Goal: Task Accomplishment & Management: Manage account settings

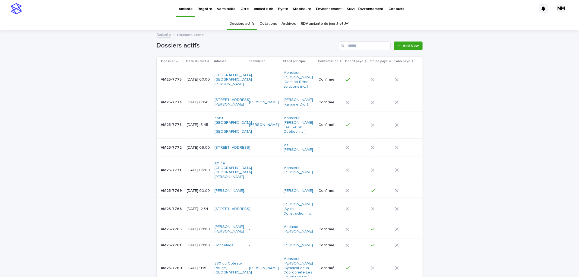
click at [201, 100] on p "[DATE] 09:45" at bounding box center [198, 102] width 23 height 5
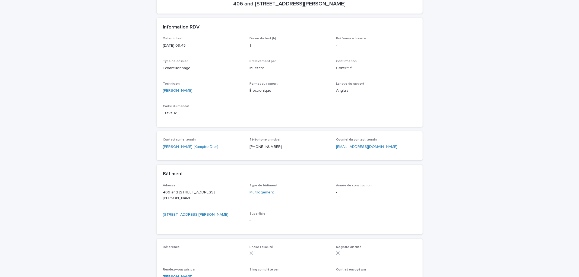
scroll to position [90, 0]
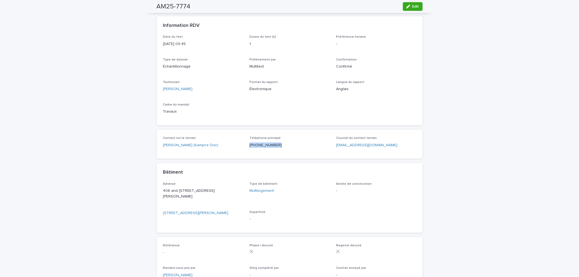
drag, startPoint x: 275, startPoint y: 144, endPoint x: 246, endPoint y: 144, distance: 29.0
click at [246, 144] on div "Contact sur le terrain Mr. Ifran Amjad (Kampire Dior) Téléphone principal (514)…" at bounding box center [289, 144] width 253 height 16
copy p "(514) 556-8914"
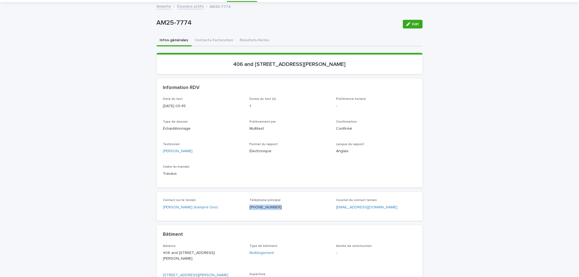
scroll to position [0, 0]
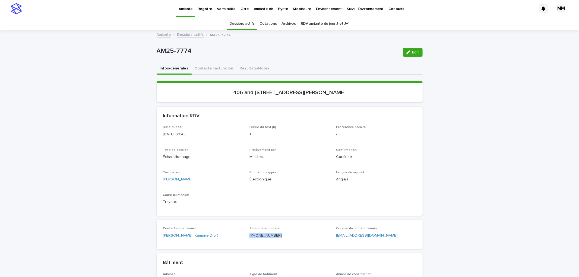
drag, startPoint x: 239, startPoint y: 91, endPoint x: 346, endPoint y: 91, distance: 107.5
click at [346, 91] on p "406 and 508 - 3464, rue Hutchison, Montréal" at bounding box center [289, 92] width 253 height 7
drag, startPoint x: 323, startPoint y: 106, endPoint x: 295, endPoint y: 100, distance: 29.0
click at [323, 107] on div "Information RDV" at bounding box center [290, 116] width 266 height 19
drag, startPoint x: 295, startPoint y: 91, endPoint x: 324, endPoint y: 91, distance: 29.6
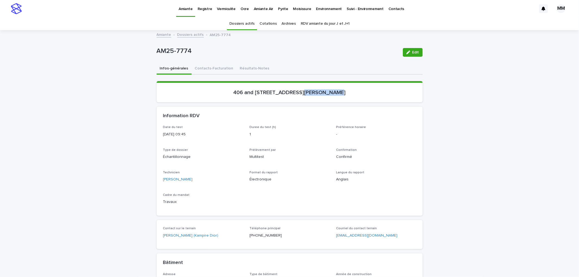
click at [324, 91] on p "406 and 508 - 3464, rue Hutchison, Montréal" at bounding box center [289, 92] width 253 height 7
click at [278, 10] on p "Pyrite" at bounding box center [283, 5] width 10 height 11
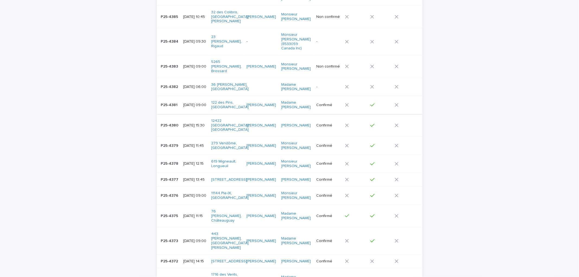
scroll to position [301, 0]
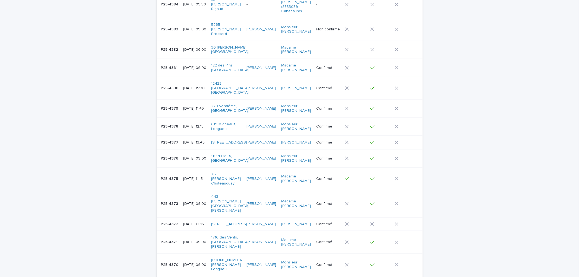
click at [170, 155] on p "P25-4376" at bounding box center [170, 158] width 19 height 6
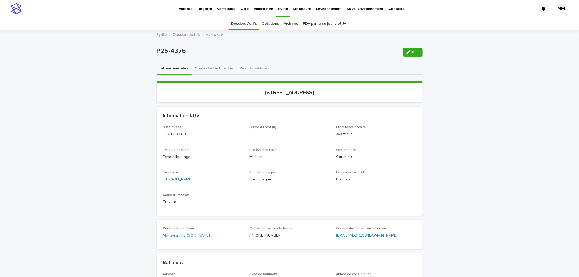
click at [206, 69] on button "Contacts-Facturation" at bounding box center [214, 68] width 45 height 11
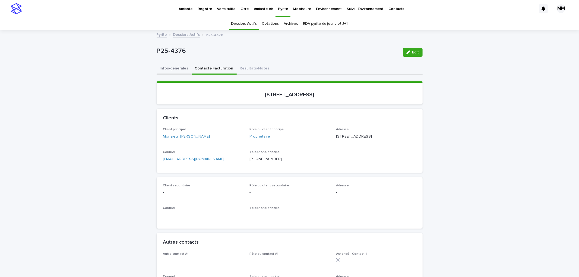
click at [176, 67] on button "Infos-générales" at bounding box center [174, 68] width 35 height 11
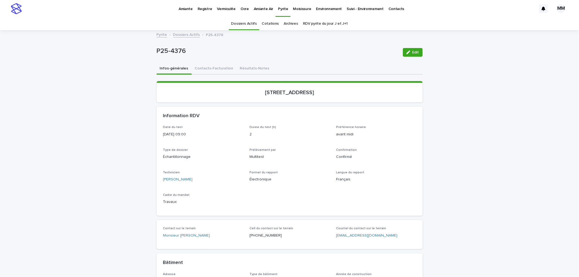
click at [160, 34] on link "Pyrite" at bounding box center [162, 34] width 11 height 6
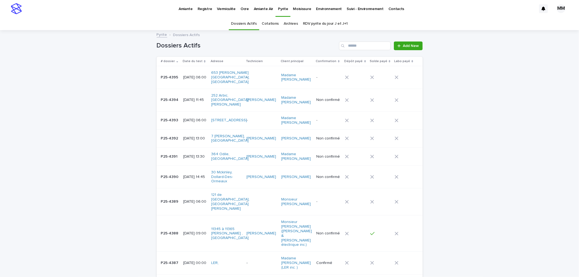
click at [316, 10] on p "Environnement" at bounding box center [329, 5] width 26 height 11
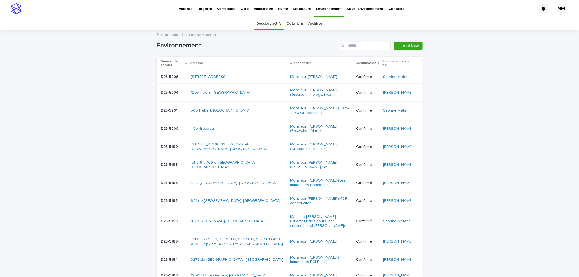
click at [309, 24] on link "Archives" at bounding box center [316, 23] width 14 height 13
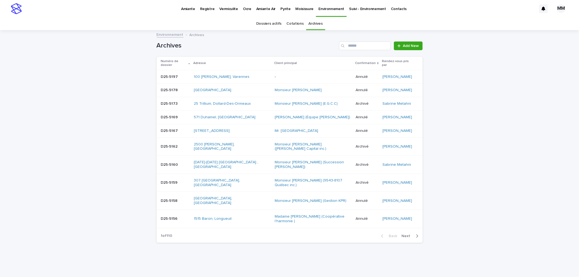
click at [272, 26] on link "Dossiers actifs" at bounding box center [268, 23] width 25 height 13
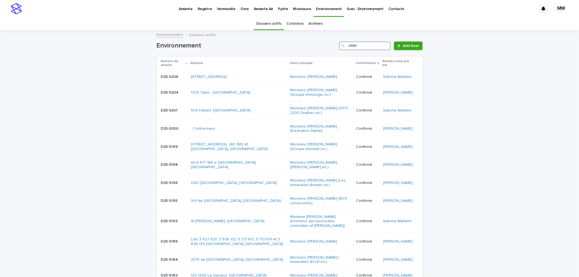
click at [361, 45] on input "Search" at bounding box center [365, 46] width 52 height 9
type input "********"
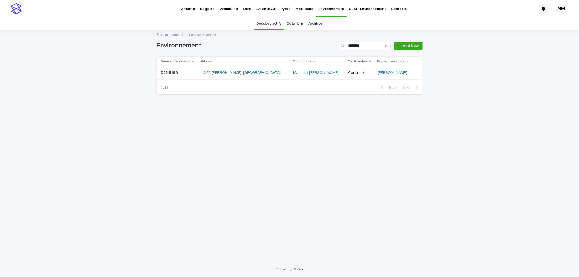
click at [176, 72] on p "D25-5180" at bounding box center [170, 72] width 18 height 6
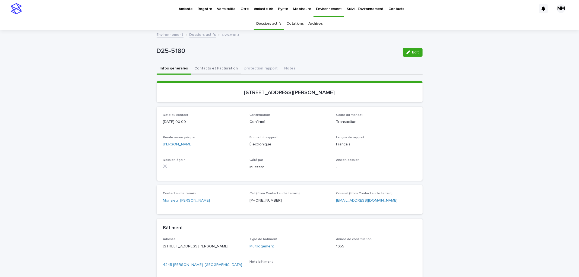
click at [212, 68] on button "Contacts et Facturation" at bounding box center [216, 68] width 50 height 11
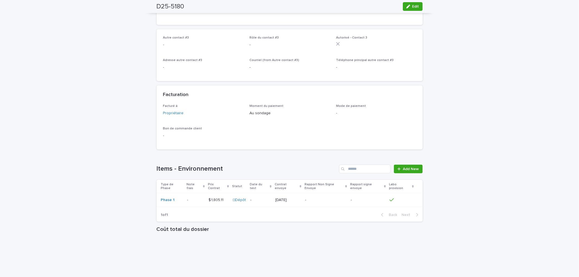
scroll to position [409, 0]
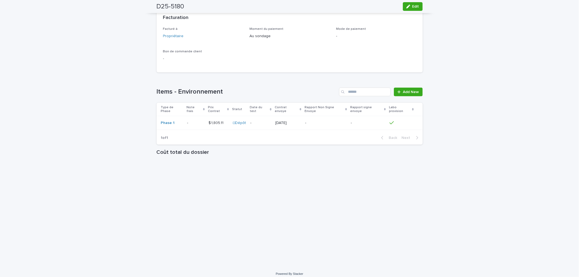
click at [320, 121] on p "-" at bounding box center [325, 123] width 41 height 5
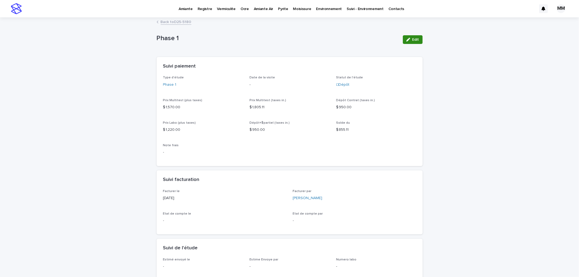
click at [412, 39] on span "Edit" at bounding box center [415, 40] width 7 height 4
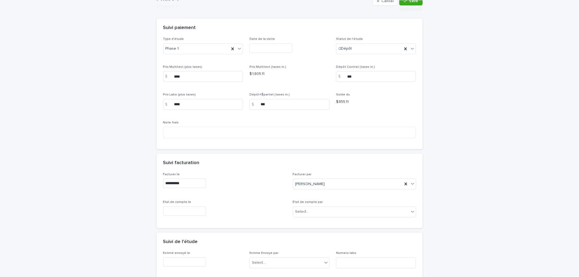
scroll to position [203, 0]
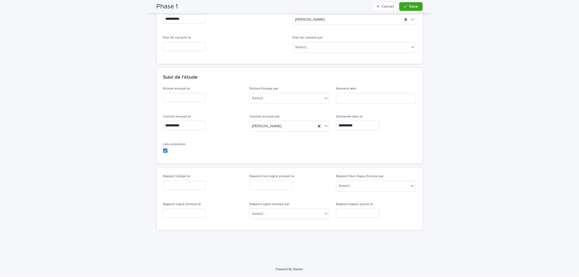
click at [185, 185] on input "text" at bounding box center [184, 185] width 43 height 9
click at [153, 150] on div "22" at bounding box center [152, 149] width 7 height 7
type input "**********"
click at [262, 185] on input "text" at bounding box center [270, 185] width 43 height 9
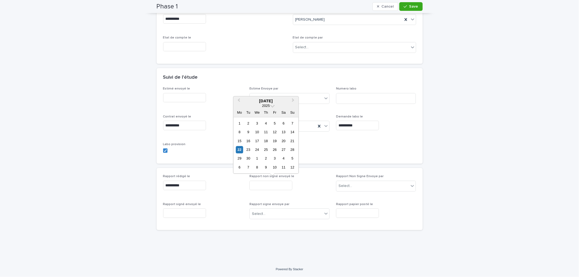
click at [329, 155] on div "**********" at bounding box center [289, 122] width 253 height 70
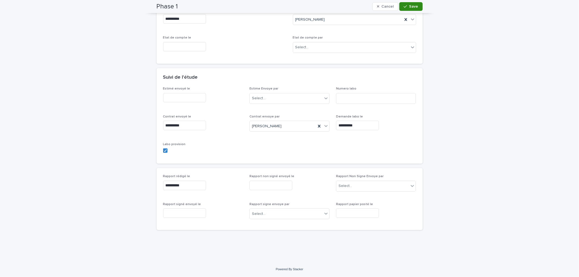
click at [414, 5] on span "Save" at bounding box center [413, 7] width 9 height 4
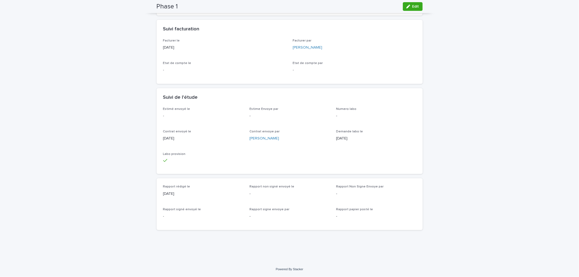
scroll to position [150, 0]
click at [410, 7] on div "button" at bounding box center [409, 7] width 6 height 4
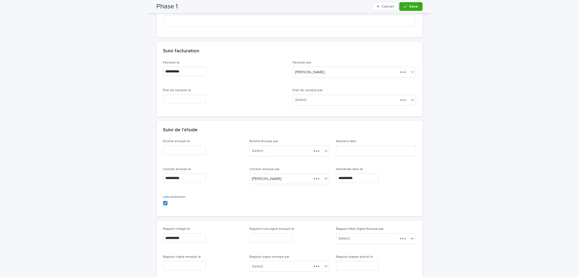
scroll to position [177, 0]
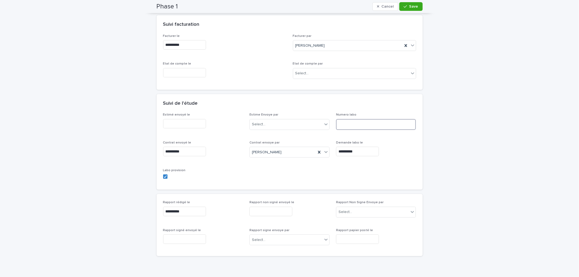
click at [348, 124] on input at bounding box center [376, 124] width 80 height 11
click at [354, 129] on input at bounding box center [376, 124] width 80 height 11
type input "******"
click at [414, 5] on span "Save" at bounding box center [413, 7] width 9 height 4
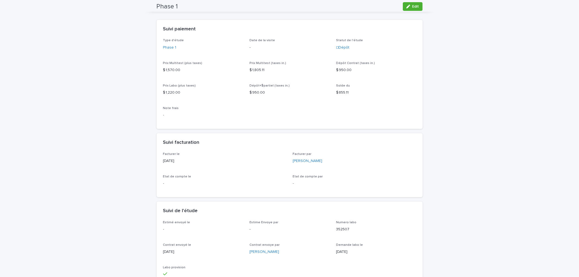
scroll to position [0, 0]
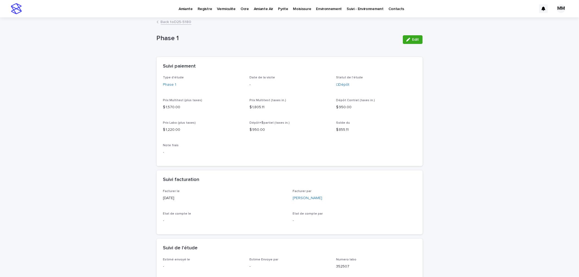
click at [285, 8] on div "Pyrite" at bounding box center [282, 5] width 15 height 11
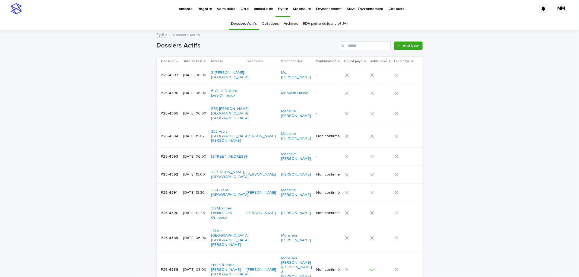
click at [318, 9] on p "Environnement" at bounding box center [329, 5] width 26 height 11
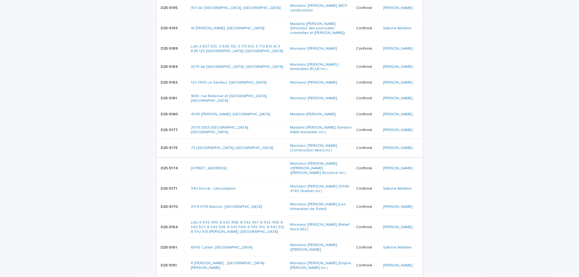
scroll to position [211, 0]
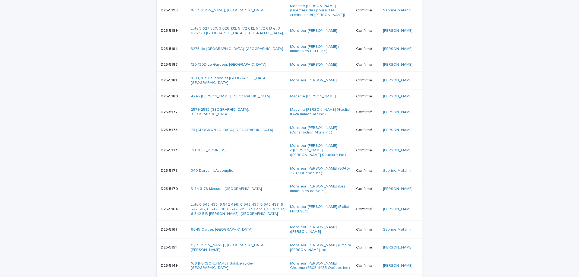
click at [172, 99] on p "D25-5180" at bounding box center [170, 96] width 18 height 6
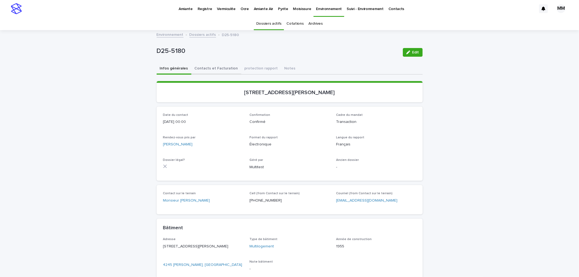
click at [224, 72] on button "Contacts et Facturation" at bounding box center [216, 68] width 50 height 11
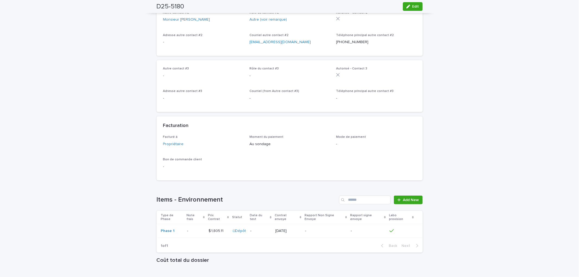
scroll to position [409, 0]
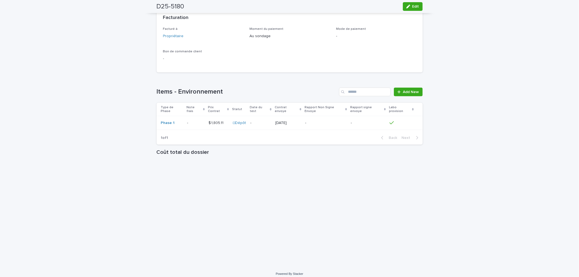
click at [334, 120] on div "-" at bounding box center [325, 123] width 41 height 9
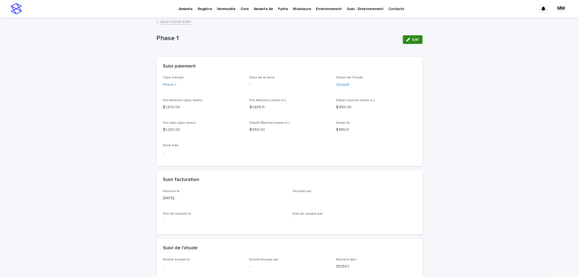
click at [418, 36] on button "Edit" at bounding box center [413, 39] width 20 height 9
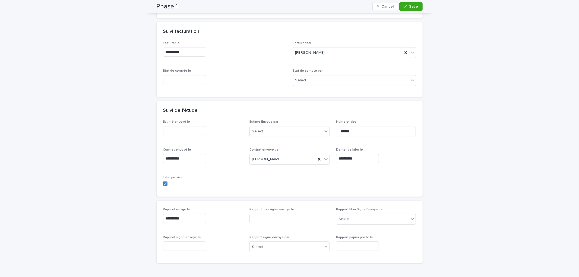
scroll to position [181, 0]
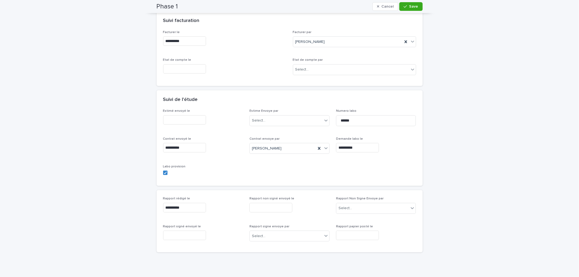
click at [269, 205] on input "text" at bounding box center [270, 207] width 43 height 9
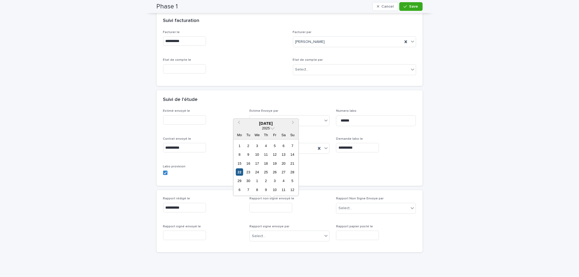
click at [239, 171] on div "22" at bounding box center [239, 171] width 7 height 7
type input "**********"
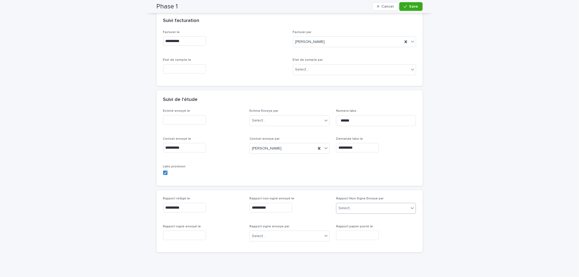
click at [366, 209] on div "Select..." at bounding box center [372, 208] width 73 height 9
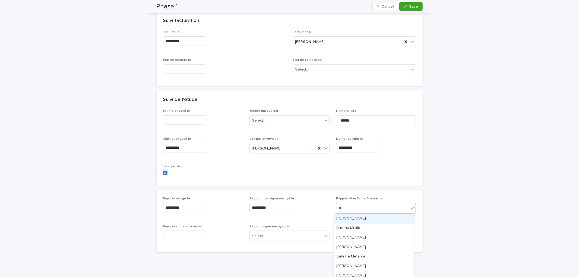
type input "**"
click at [364, 217] on div "Mélanie Mathieu" at bounding box center [374, 218] width 80 height 9
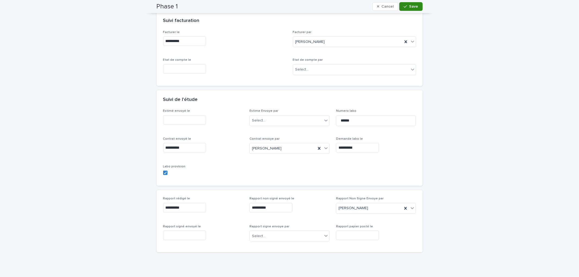
click at [412, 7] on span "Save" at bounding box center [413, 7] width 9 height 4
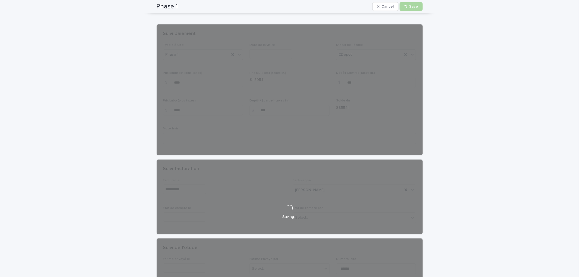
scroll to position [0, 0]
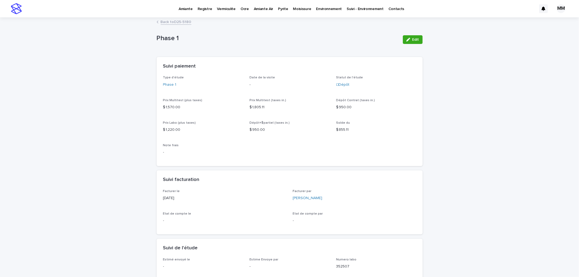
click at [180, 23] on link "Back to D25-5180" at bounding box center [176, 21] width 31 height 6
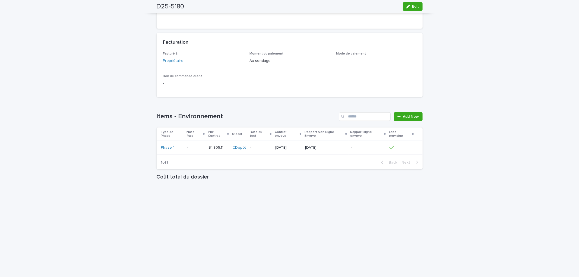
scroll to position [409, 0]
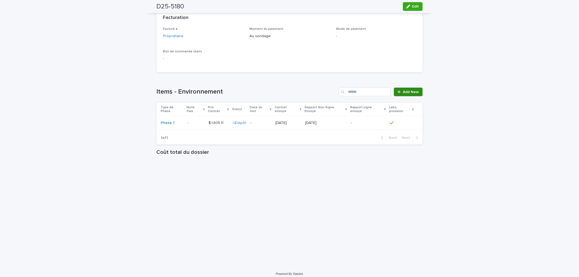
click at [412, 90] on span "Add New" at bounding box center [411, 92] width 16 height 4
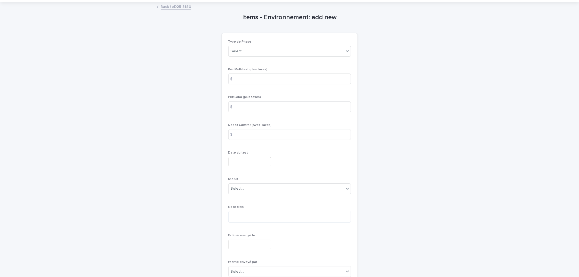
scroll to position [15, 0]
drag, startPoint x: 254, startPoint y: 45, endPoint x: 254, endPoint y: 52, distance: 6.5
click at [254, 45] on div "Type de Phase Select..." at bounding box center [289, 50] width 123 height 21
click at [254, 52] on div "Select..." at bounding box center [285, 51] width 115 height 9
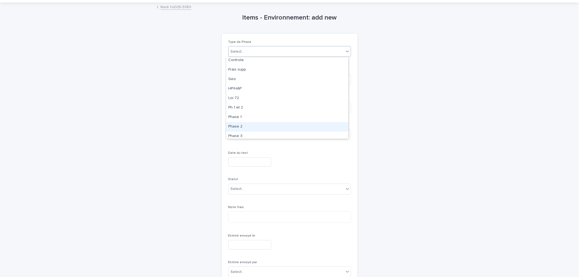
click at [239, 126] on div "Phase 2" at bounding box center [287, 126] width 122 height 9
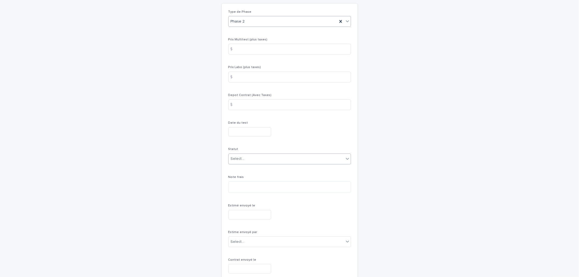
click at [250, 159] on div "Select..." at bounding box center [285, 158] width 115 height 9
click at [247, 169] on div "En cotation" at bounding box center [287, 169] width 122 height 9
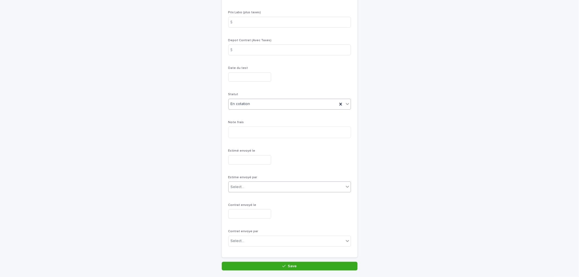
scroll to position [105, 0]
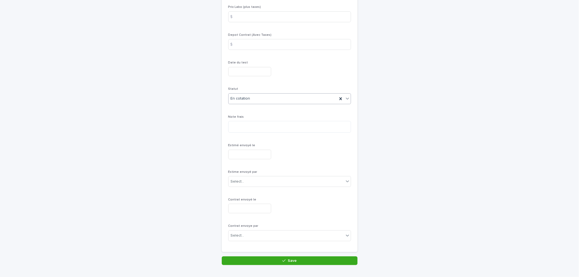
click at [308, 262] on button "Save" at bounding box center [290, 260] width 136 height 9
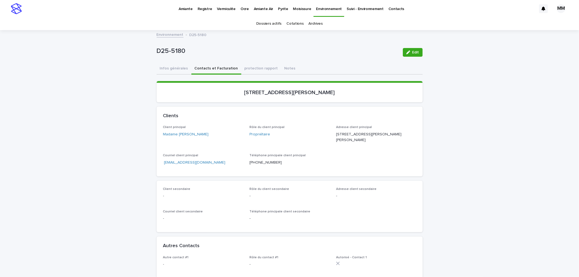
click at [319, 11] on p "Environnement" at bounding box center [329, 5] width 26 height 11
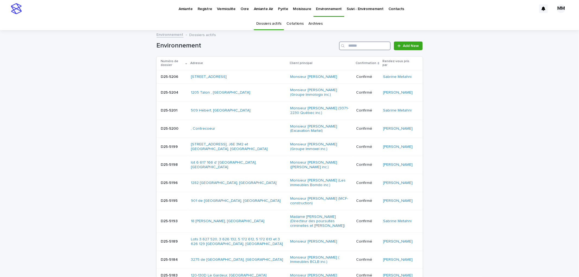
click at [348, 45] on input "Search" at bounding box center [365, 46] width 52 height 9
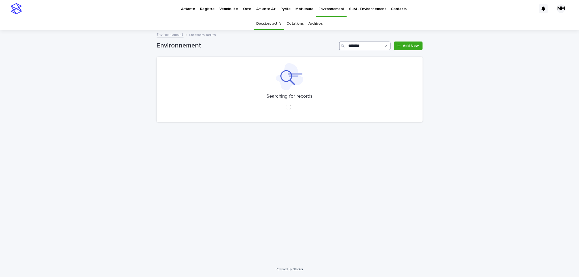
type input "********"
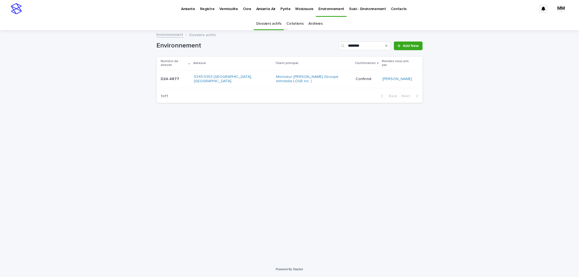
click at [190, 75] on div "D24-4877 D24-4877" at bounding box center [175, 79] width 29 height 9
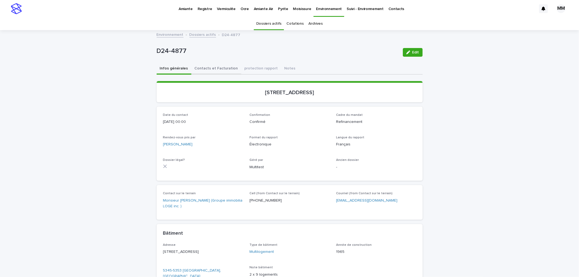
click at [208, 69] on button "Contacts et Facturation" at bounding box center [216, 68] width 50 height 11
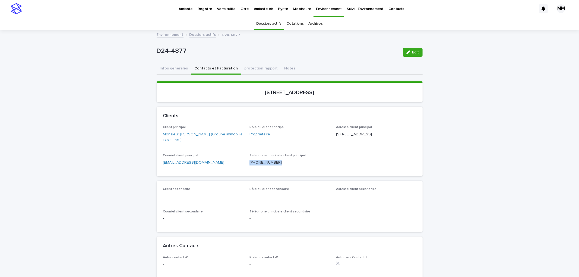
drag, startPoint x: 275, startPoint y: 163, endPoint x: 245, endPoint y: 163, distance: 29.3
click at [244, 163] on div "Client principal Monsieur Frank Maluorni (Groupe immobilia LOGE inc. ) Rôle du …" at bounding box center [289, 147] width 253 height 44
copy p "(514) 251-1718"
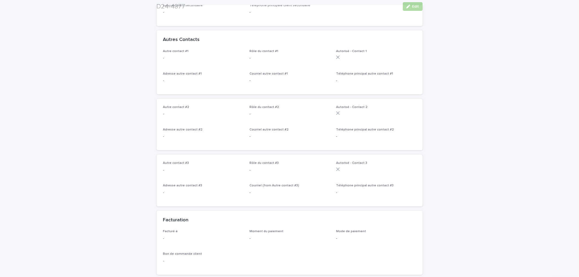
scroll to position [211, 0]
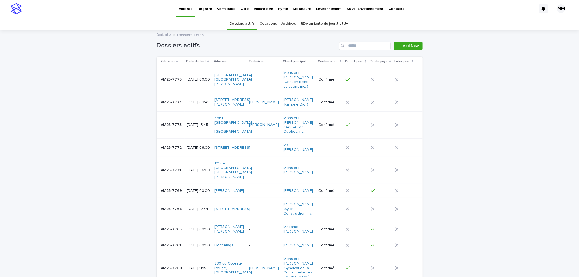
click at [467, 113] on div "Loading... Saving… Loading... Saving… Dossiers actifs Add New # dossier Date du…" at bounding box center [289, 235] width 579 height 408
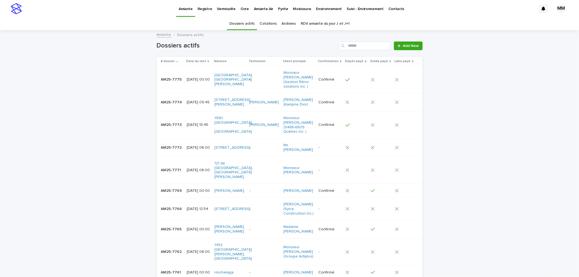
click at [180, 7] on p "Amiante" at bounding box center [186, 5] width 14 height 11
